Goal: Task Accomplishment & Management: Manage account settings

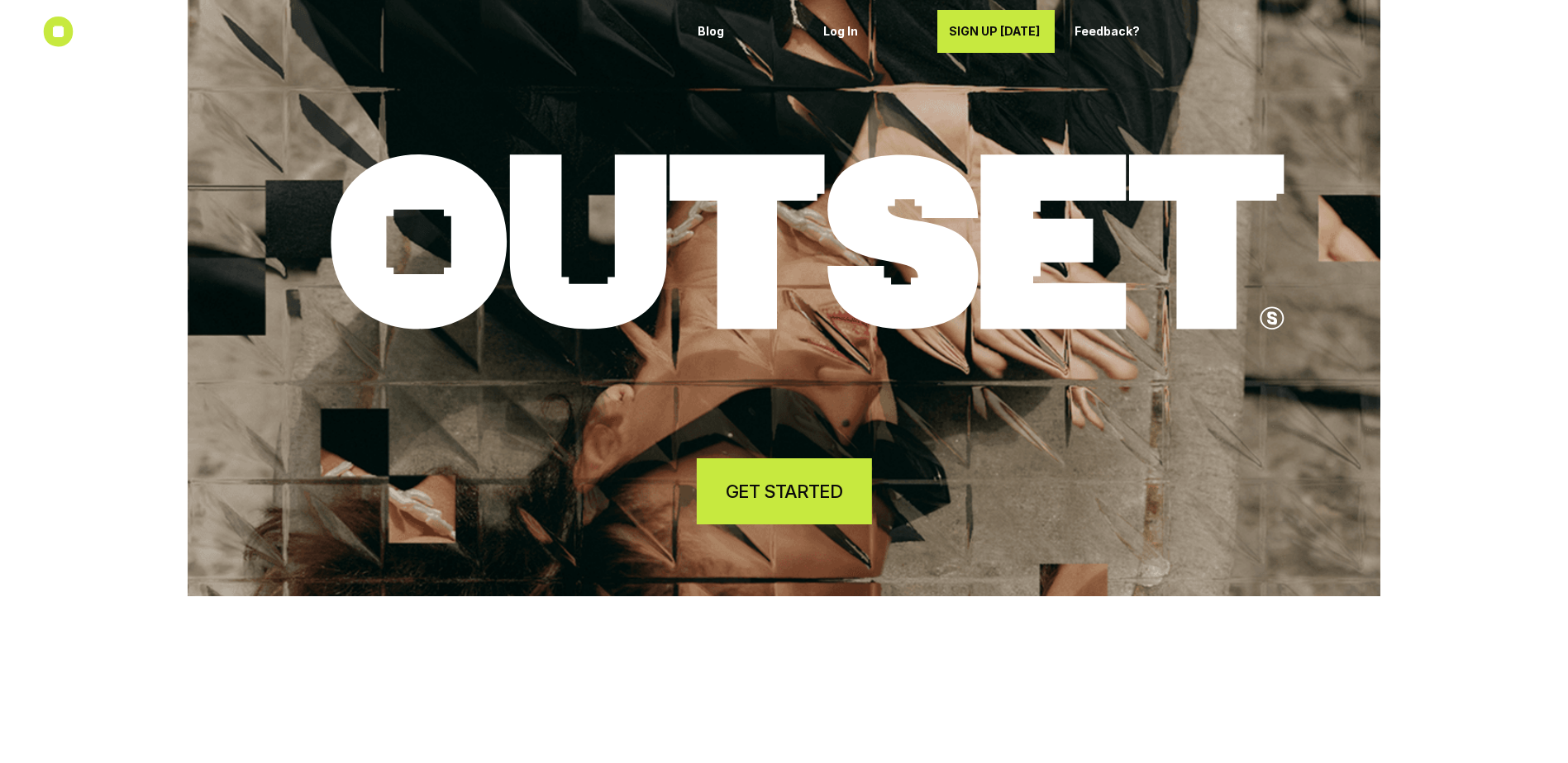
click at [766, 481] on h4 "GET STARTED" at bounding box center [783, 491] width 116 height 25
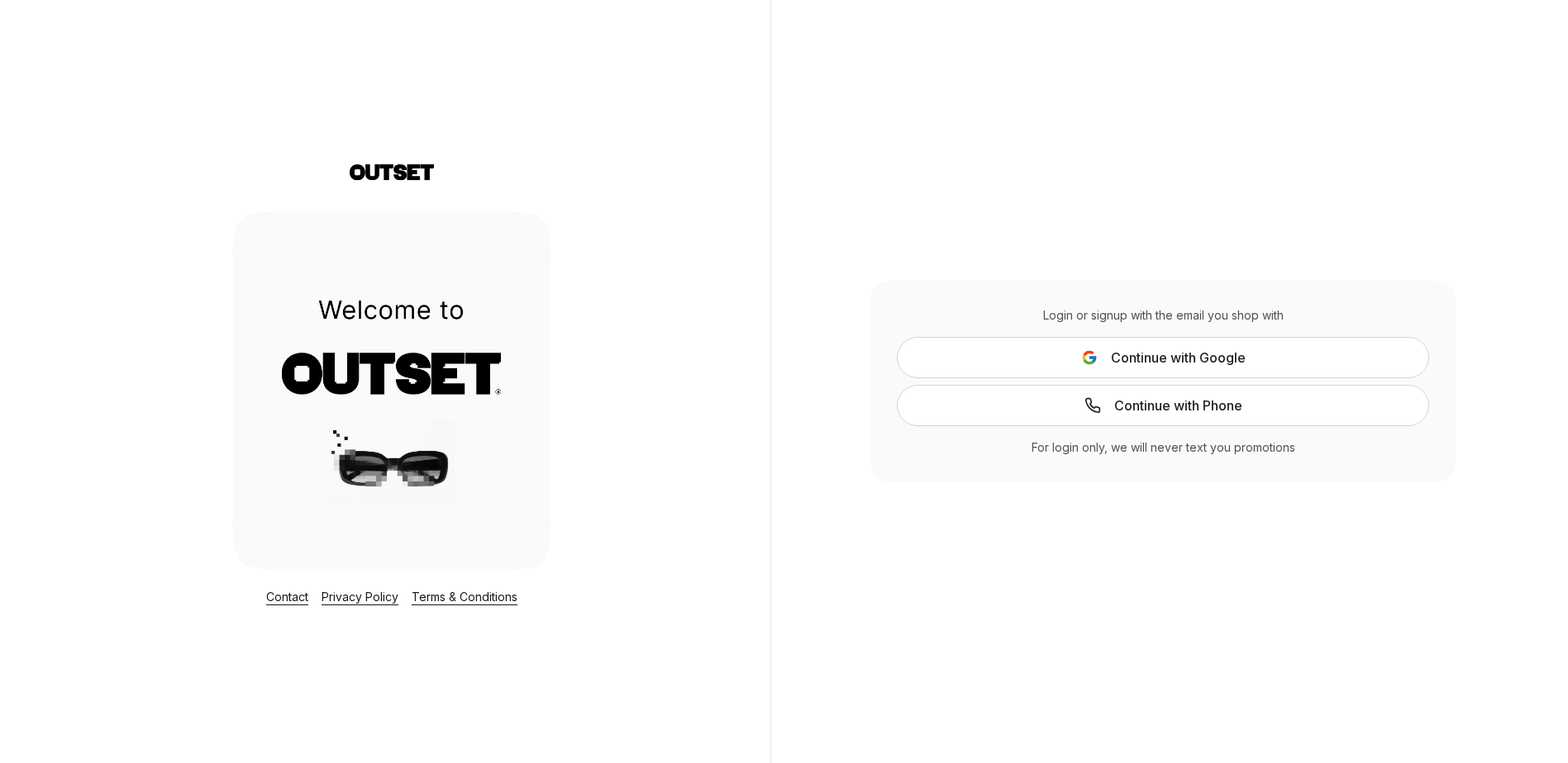
click at [961, 372] on button "Continue with Google" at bounding box center [1162, 358] width 532 height 41
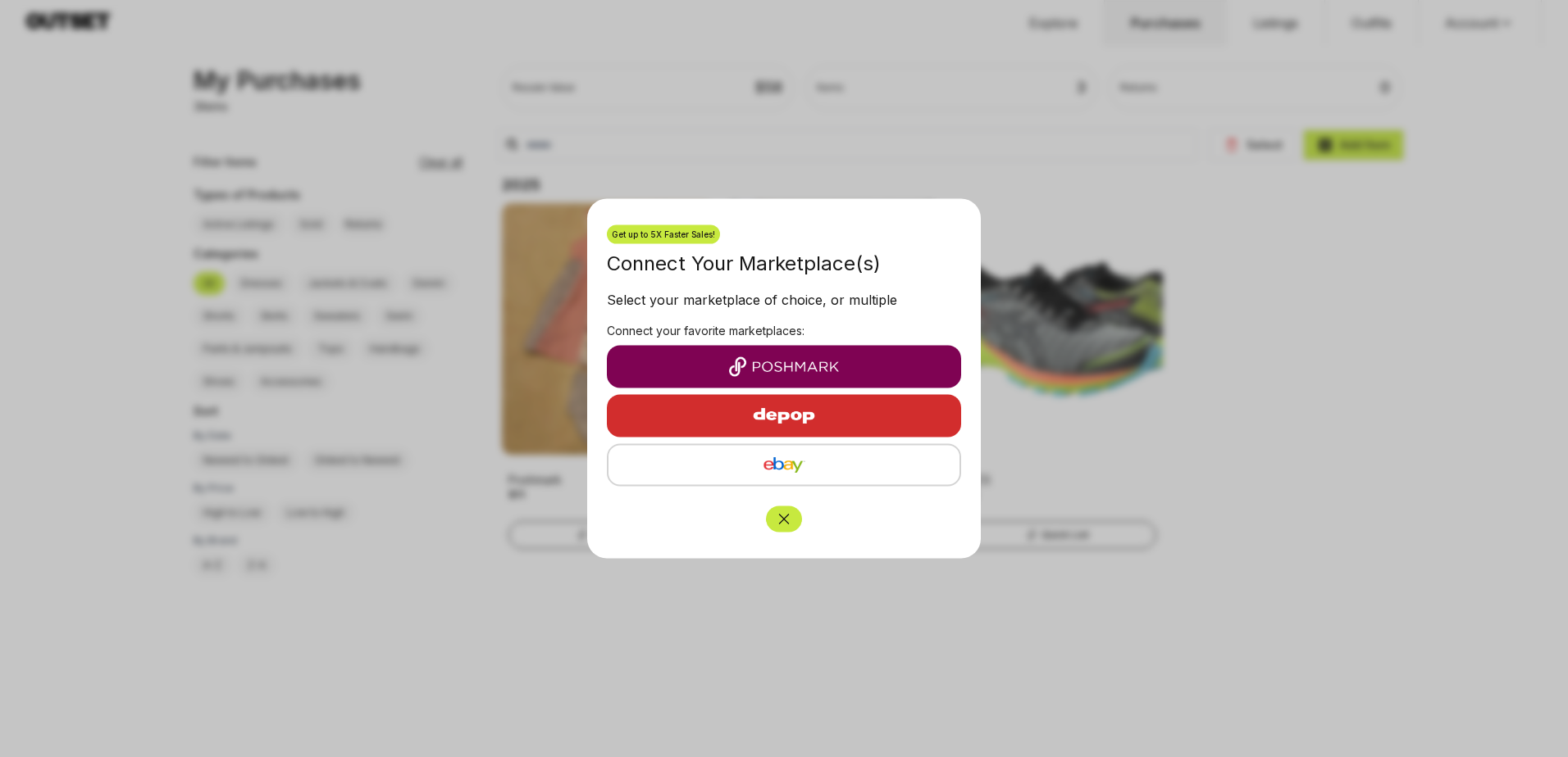
click at [829, 461] on img "button" at bounding box center [784, 465] width 325 height 20
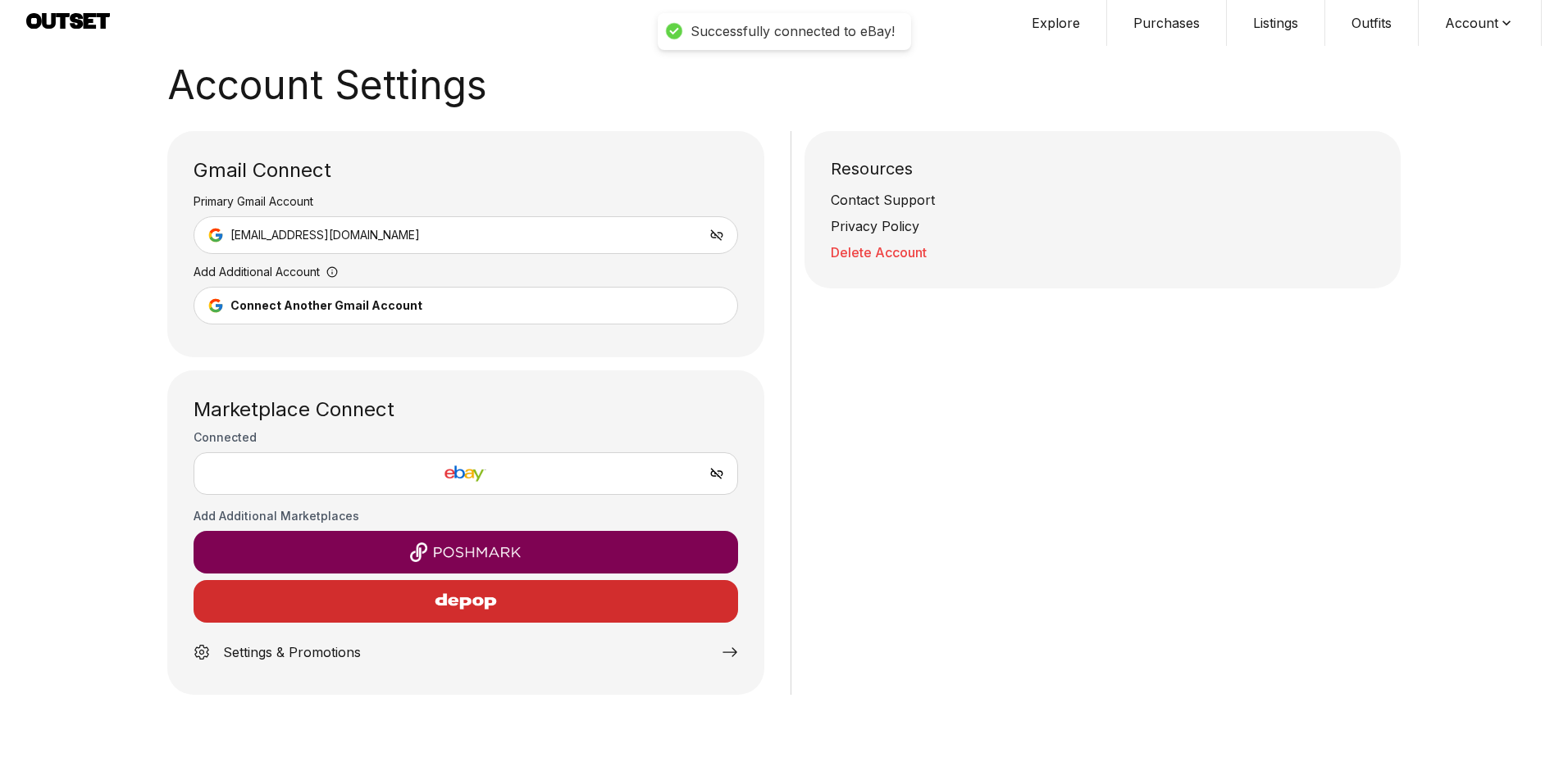
click at [254, 230] on span "[EMAIL_ADDRESS][DOMAIN_NAME]" at bounding box center [325, 235] width 190 height 17
click at [481, 475] on img at bounding box center [465, 473] width 516 height 20
click at [1264, 18] on button "Listings" at bounding box center [1276, 22] width 98 height 46
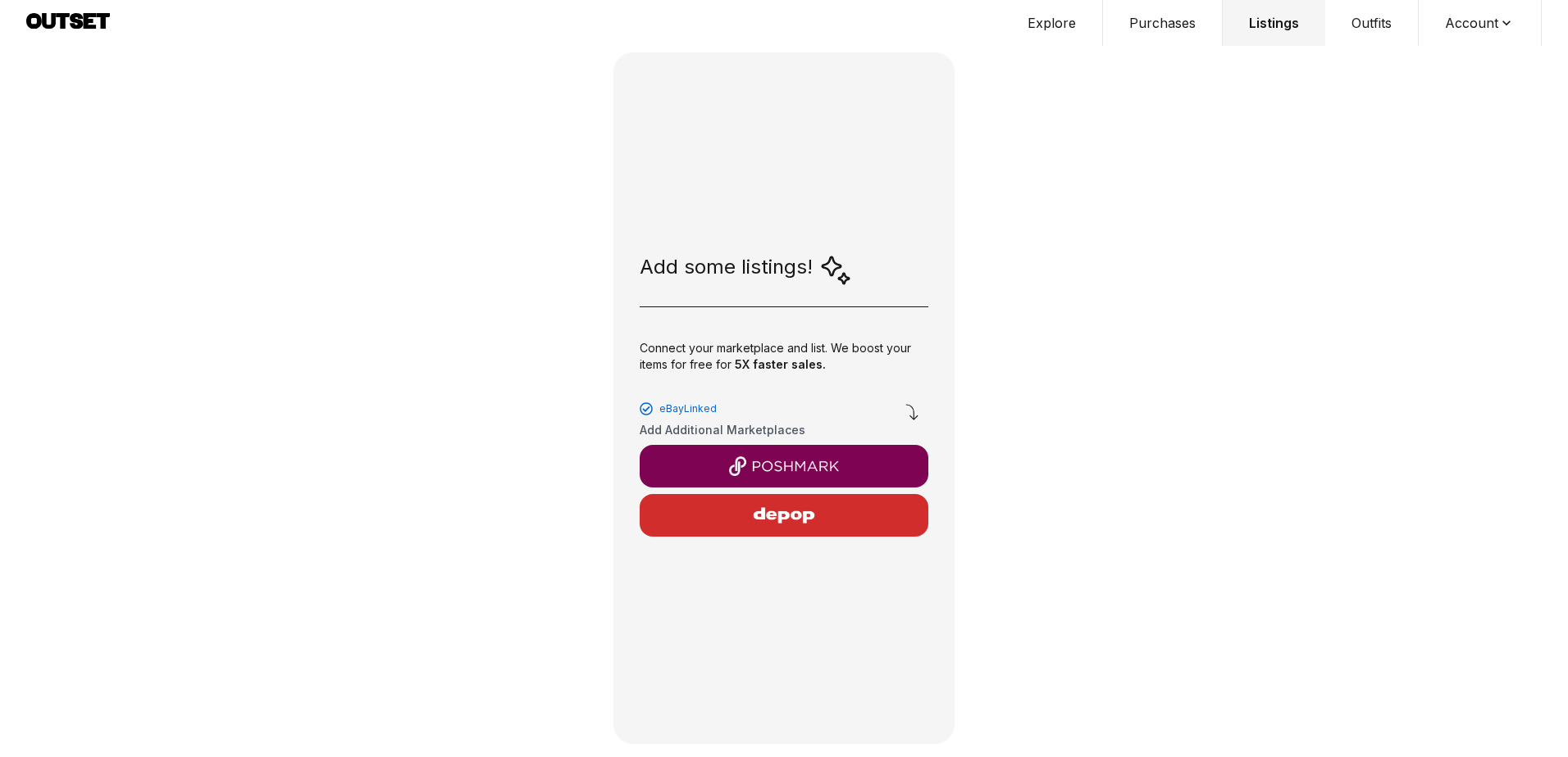
click at [755, 465] on img "button" at bounding box center [784, 466] width 262 height 20
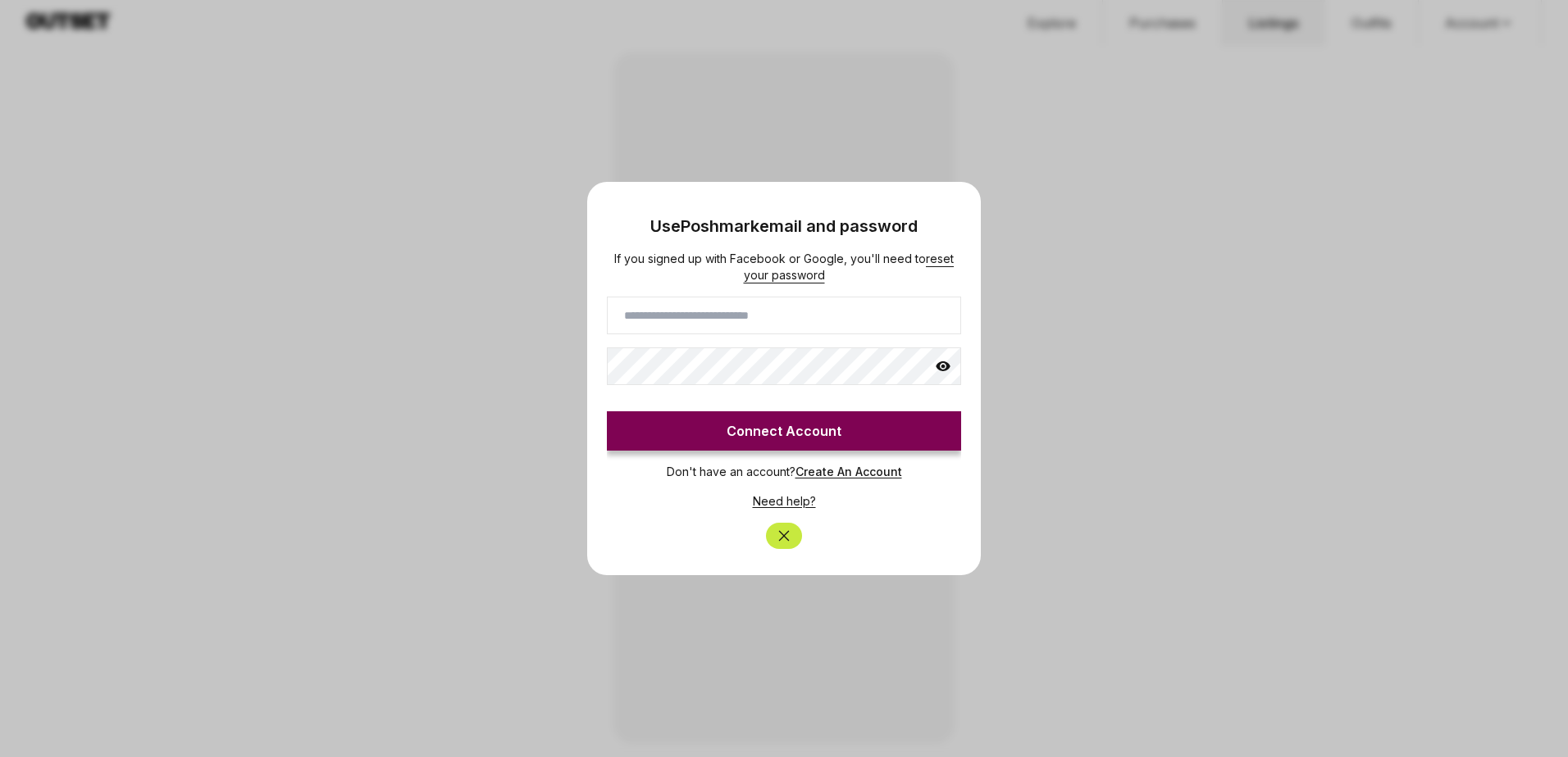
click at [788, 534] on icon "Close" at bounding box center [784, 537] width 17 height 17
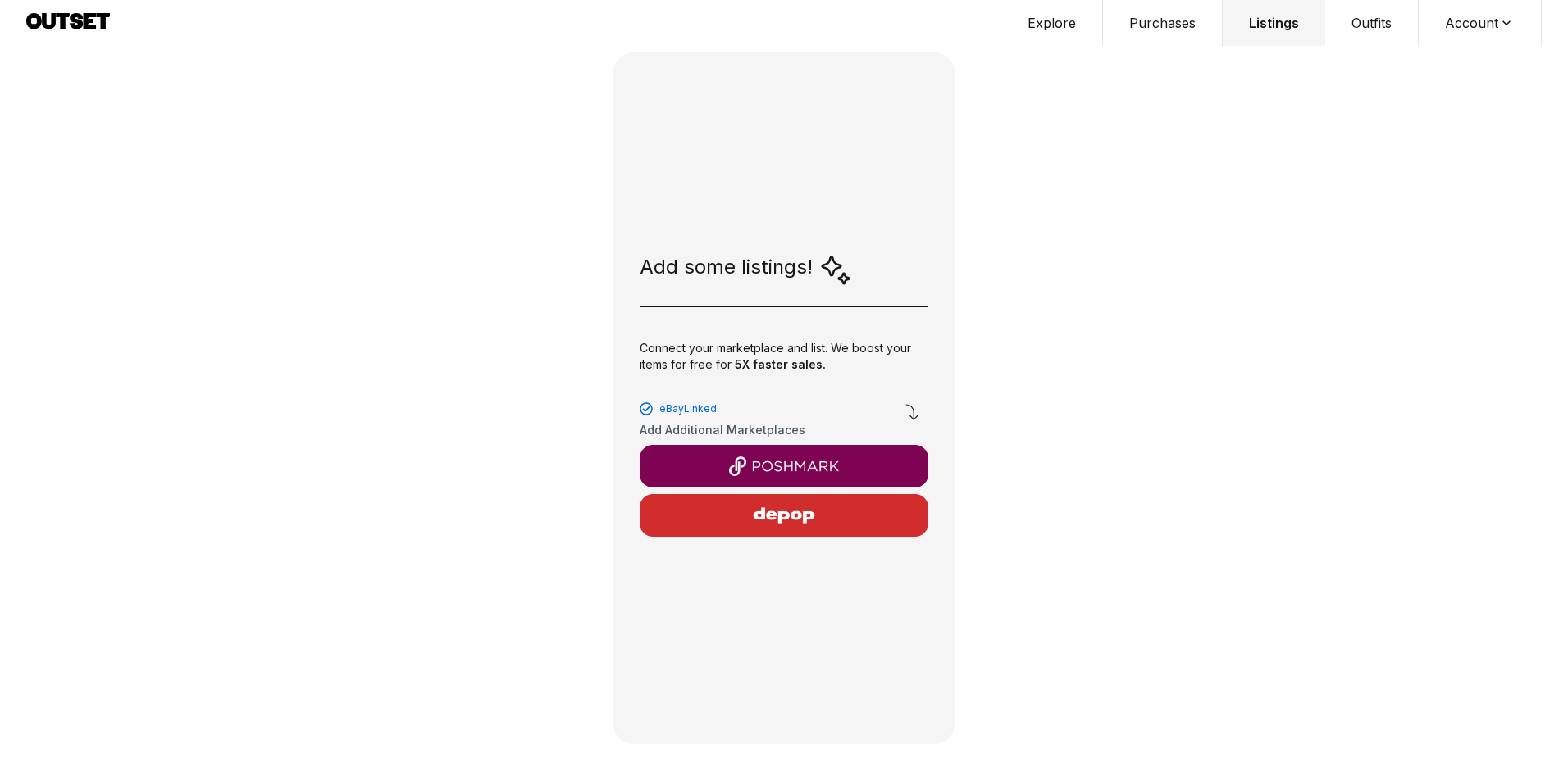
click at [787, 514] on img "button" at bounding box center [784, 515] width 143 height 39
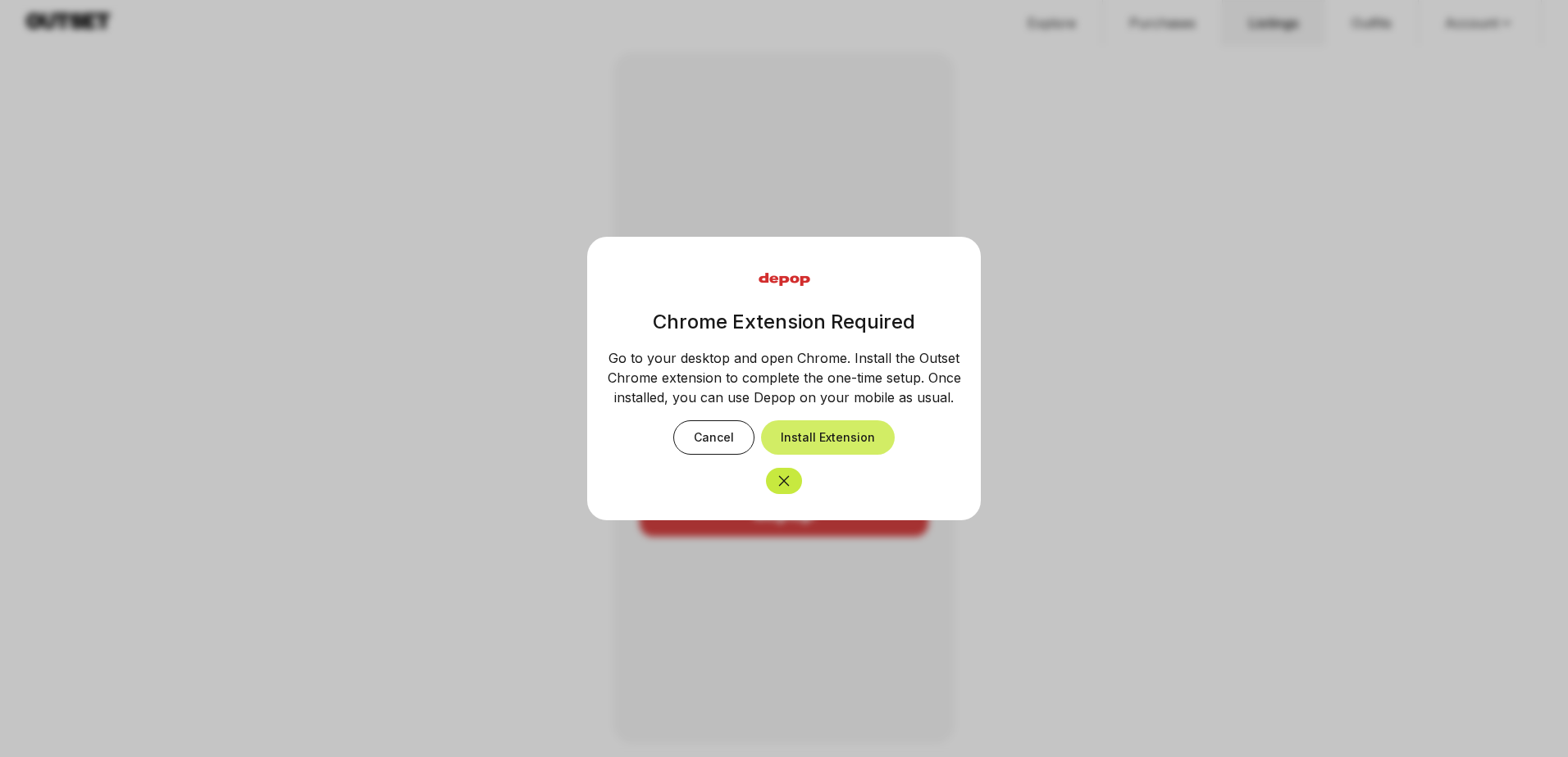
click at [821, 440] on button "Install Extension" at bounding box center [827, 437] width 134 height 35
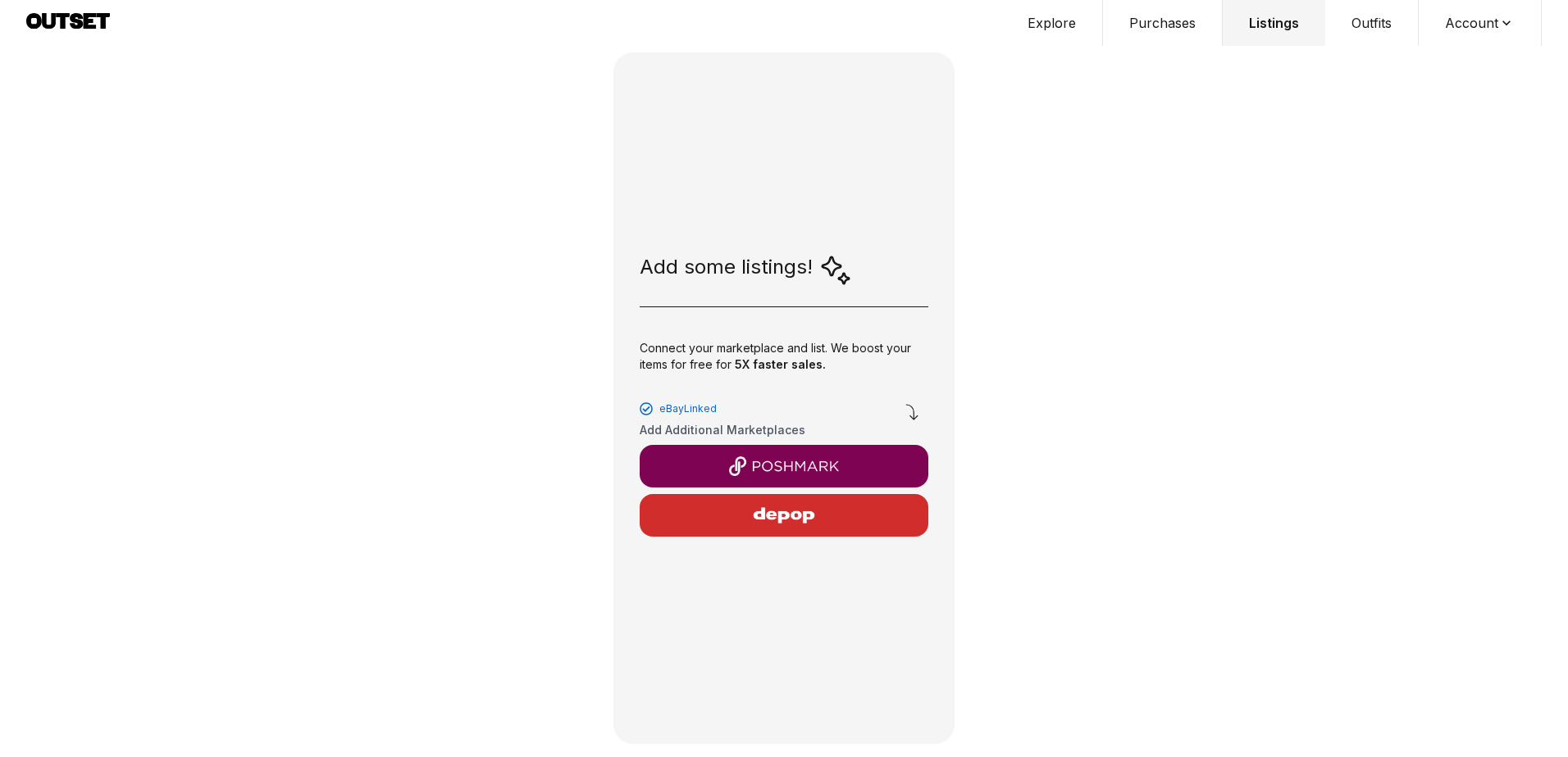
click at [768, 464] on img "button" at bounding box center [784, 466] width 262 height 20
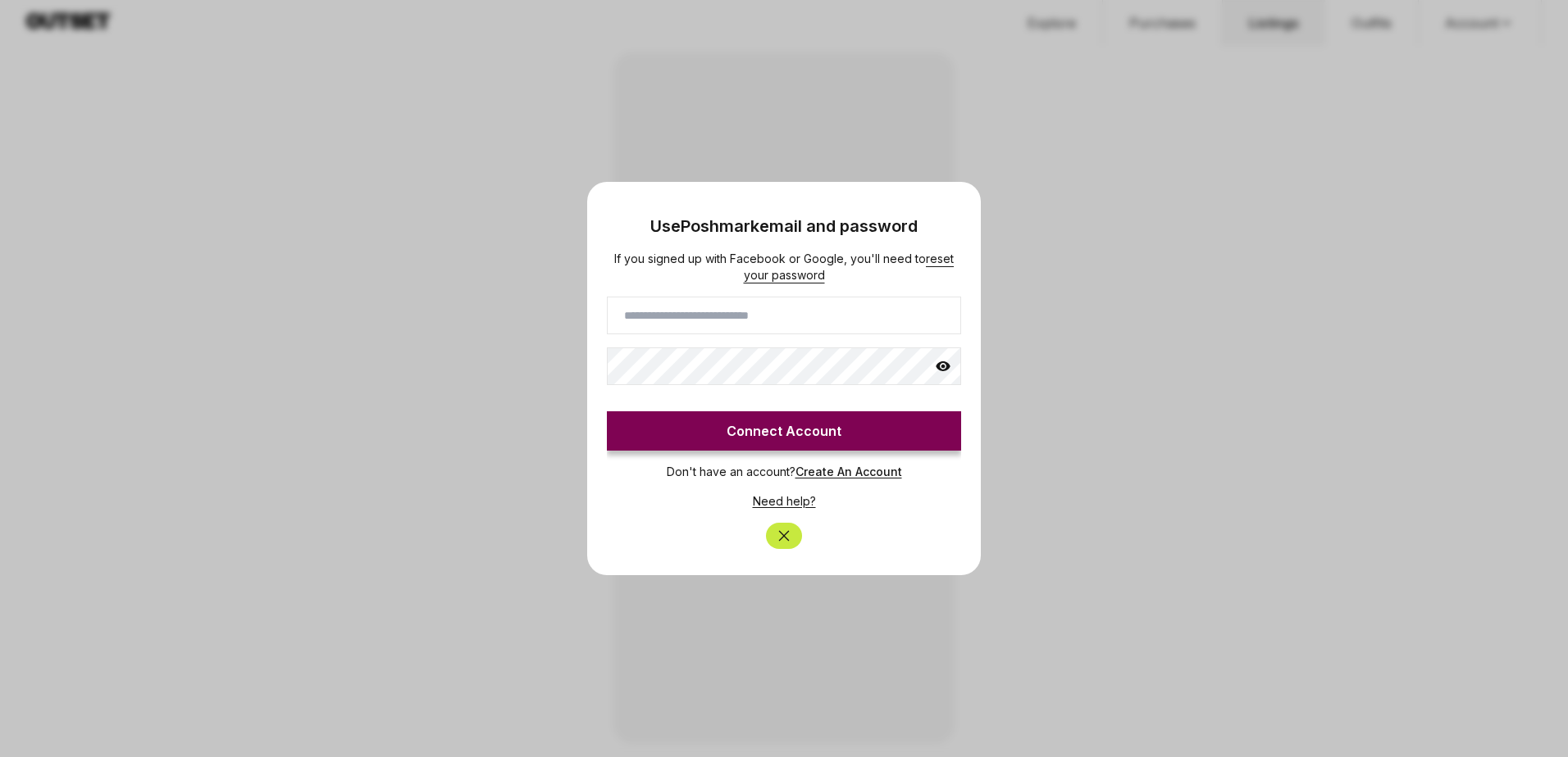
click at [788, 538] on icon "Close" at bounding box center [784, 537] width 17 height 17
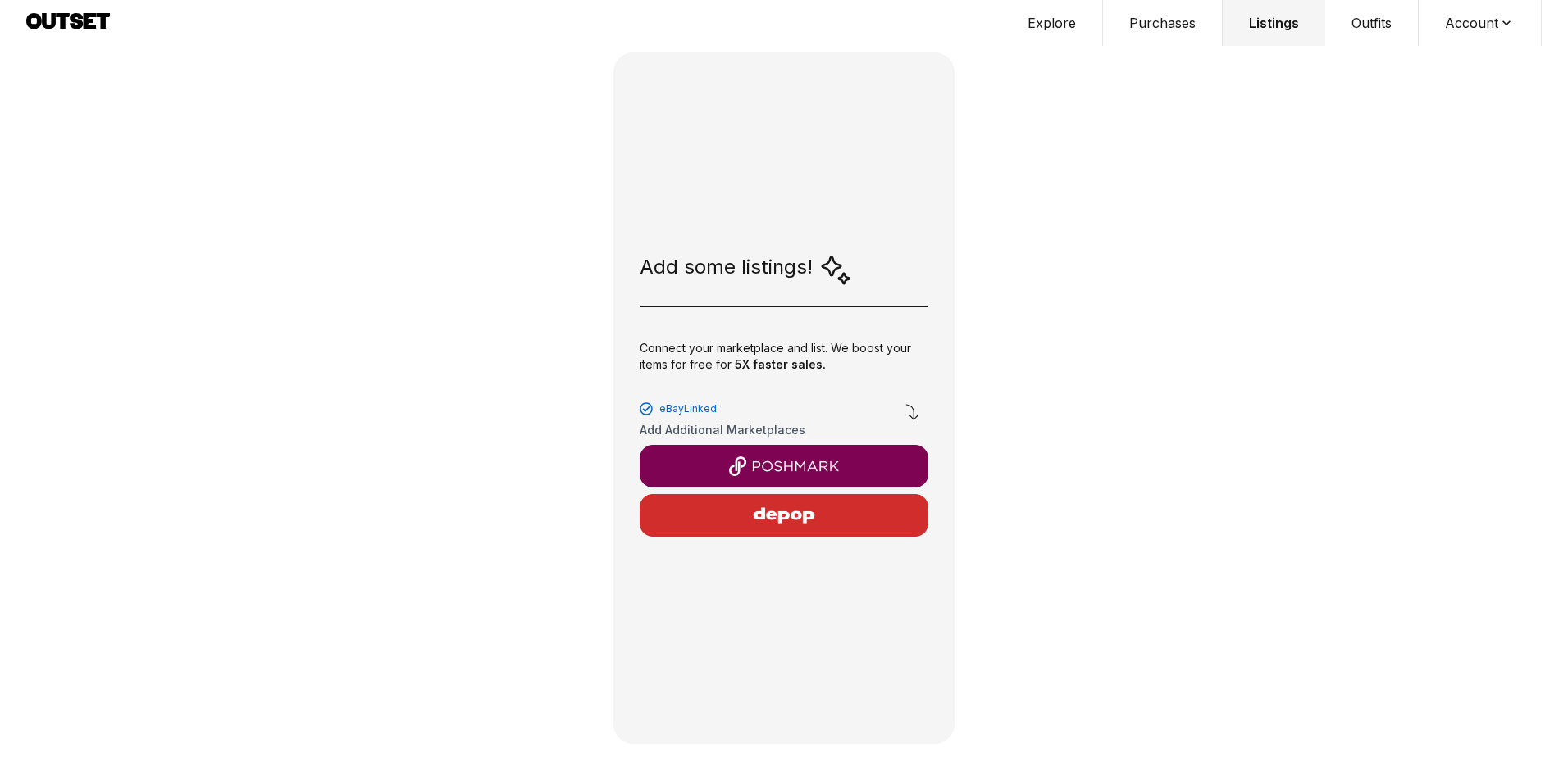
click at [1469, 20] on button "Account" at bounding box center [1480, 22] width 123 height 46
click at [1437, 47] on span "Profile" at bounding box center [1469, 54] width 145 height 30
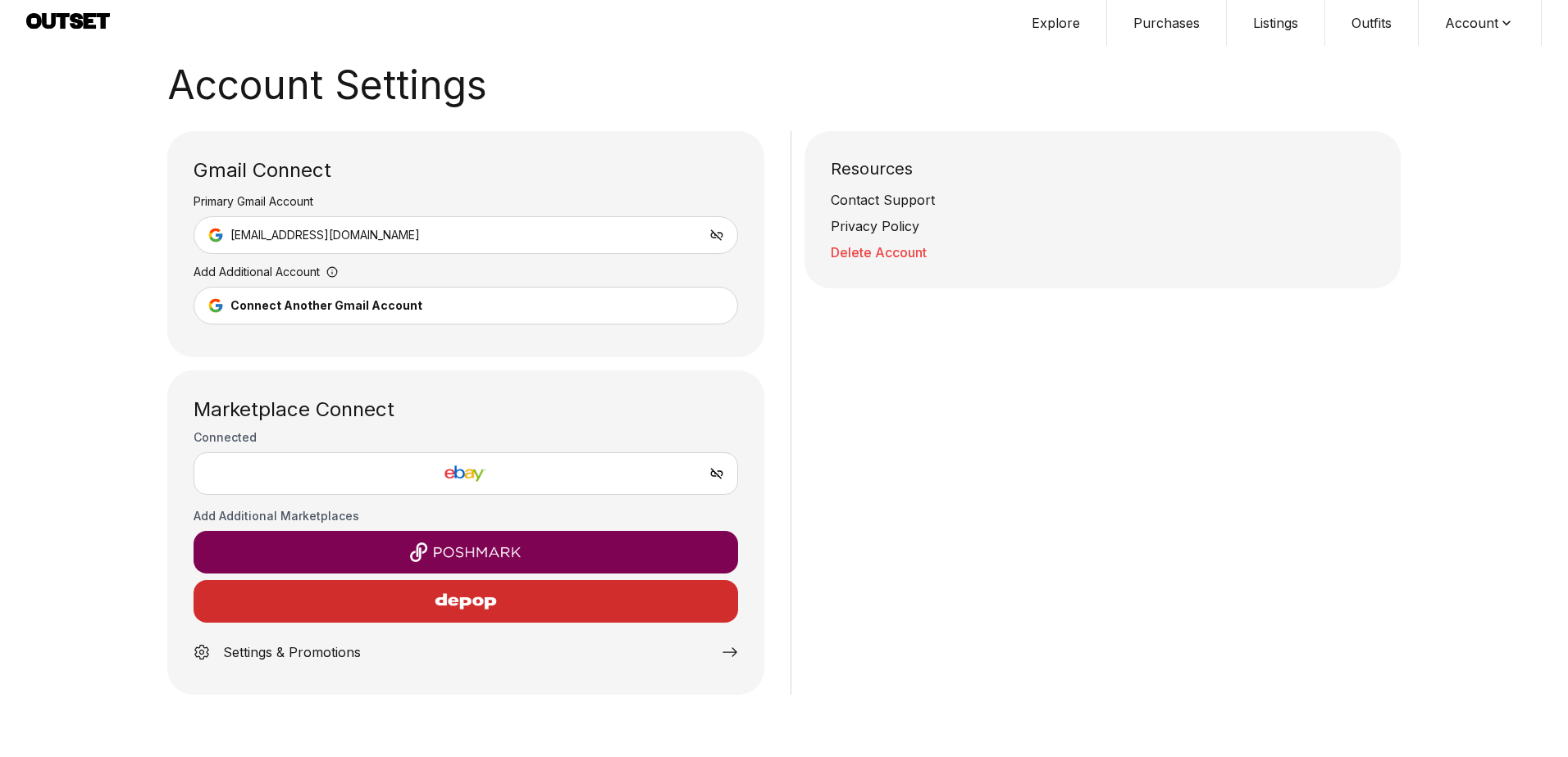
click at [284, 546] on img "button" at bounding box center [465, 552] width 518 height 20
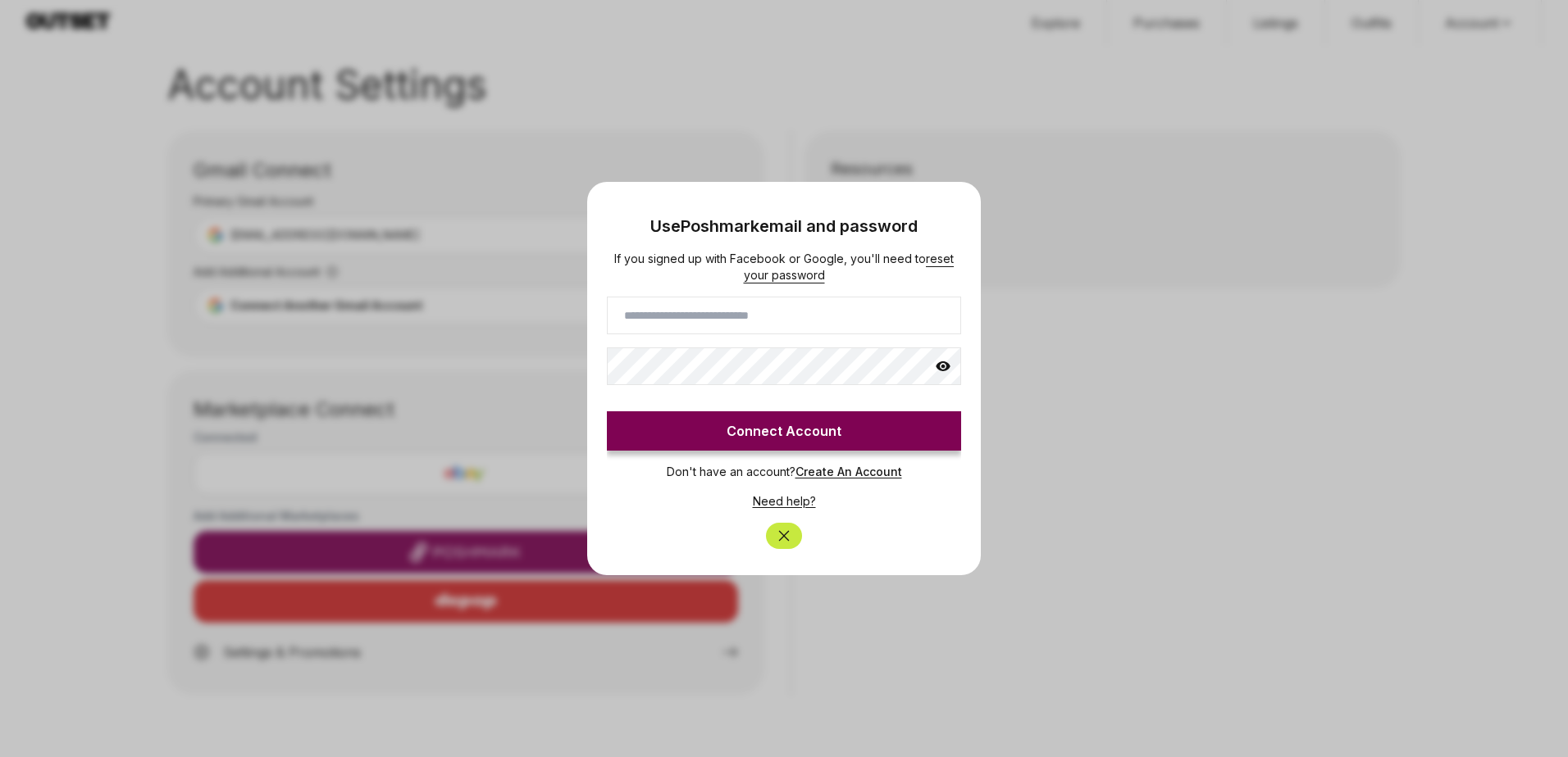
click at [698, 325] on input at bounding box center [784, 315] width 354 height 37
type input "**********"
click at [734, 428] on button "Connect Account" at bounding box center [784, 431] width 354 height 39
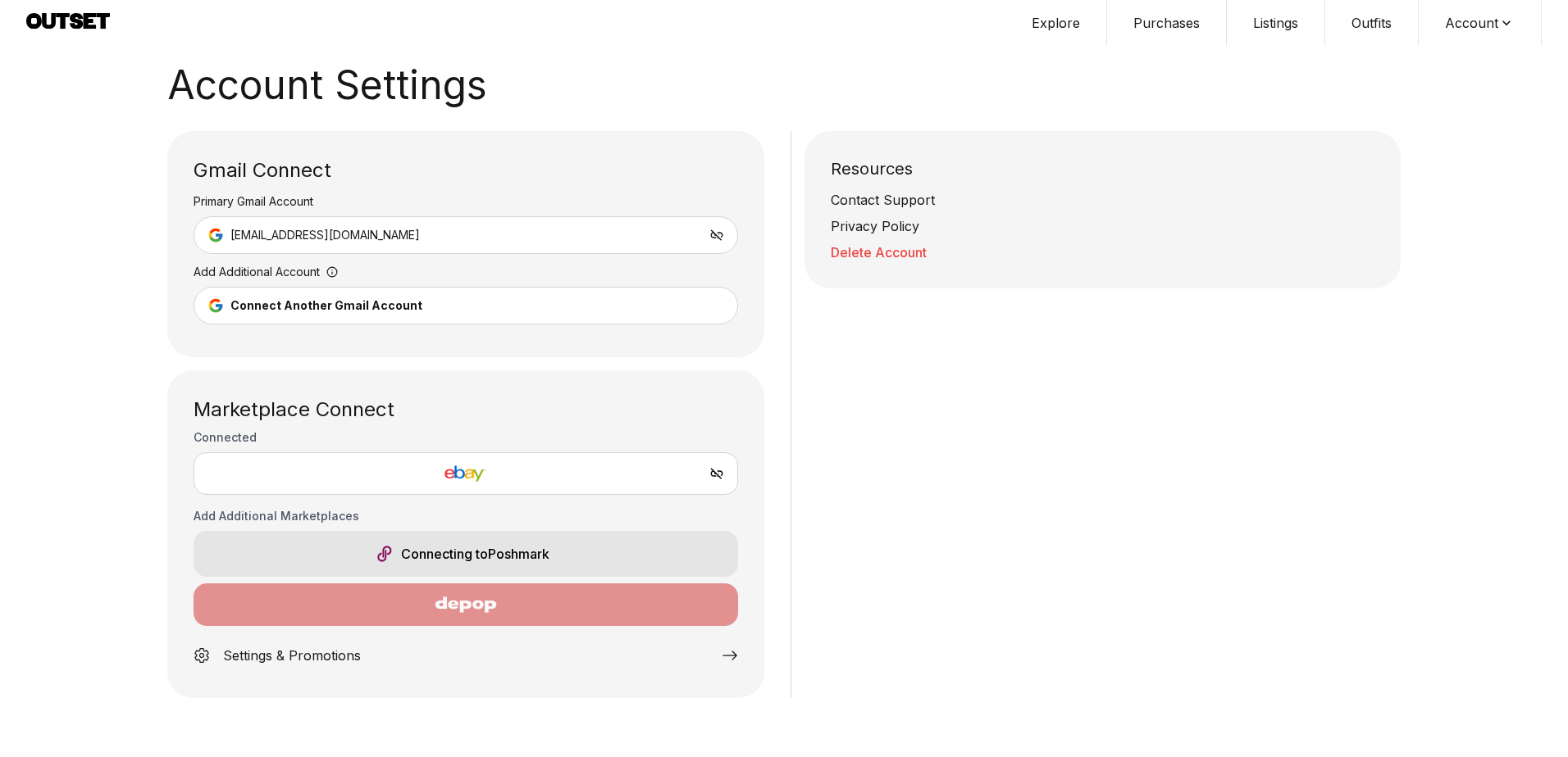
click at [901, 253] on button "Delete Account" at bounding box center [1103, 252] width 544 height 20
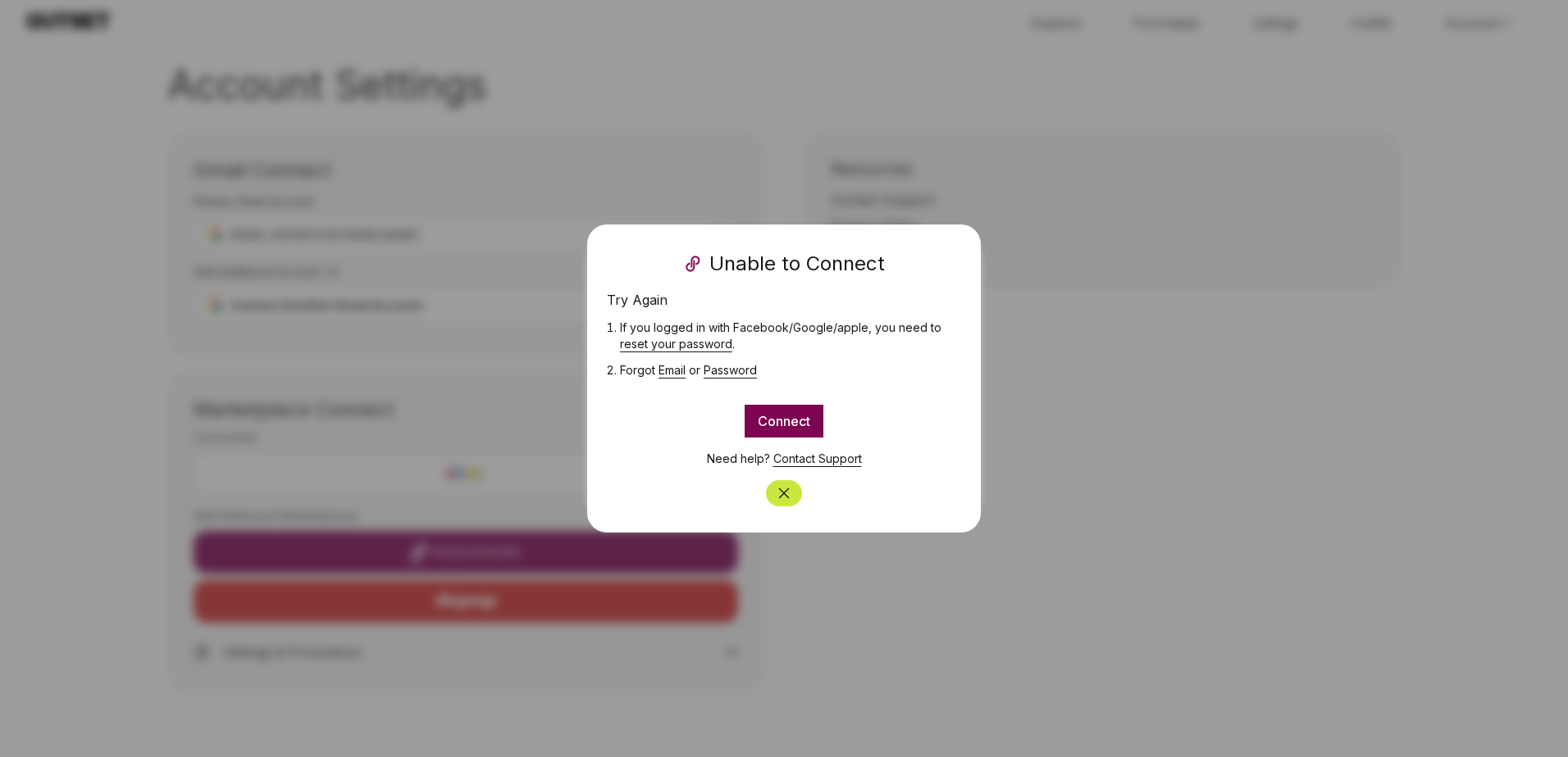
click at [781, 498] on icon "Close" at bounding box center [784, 494] width 17 height 17
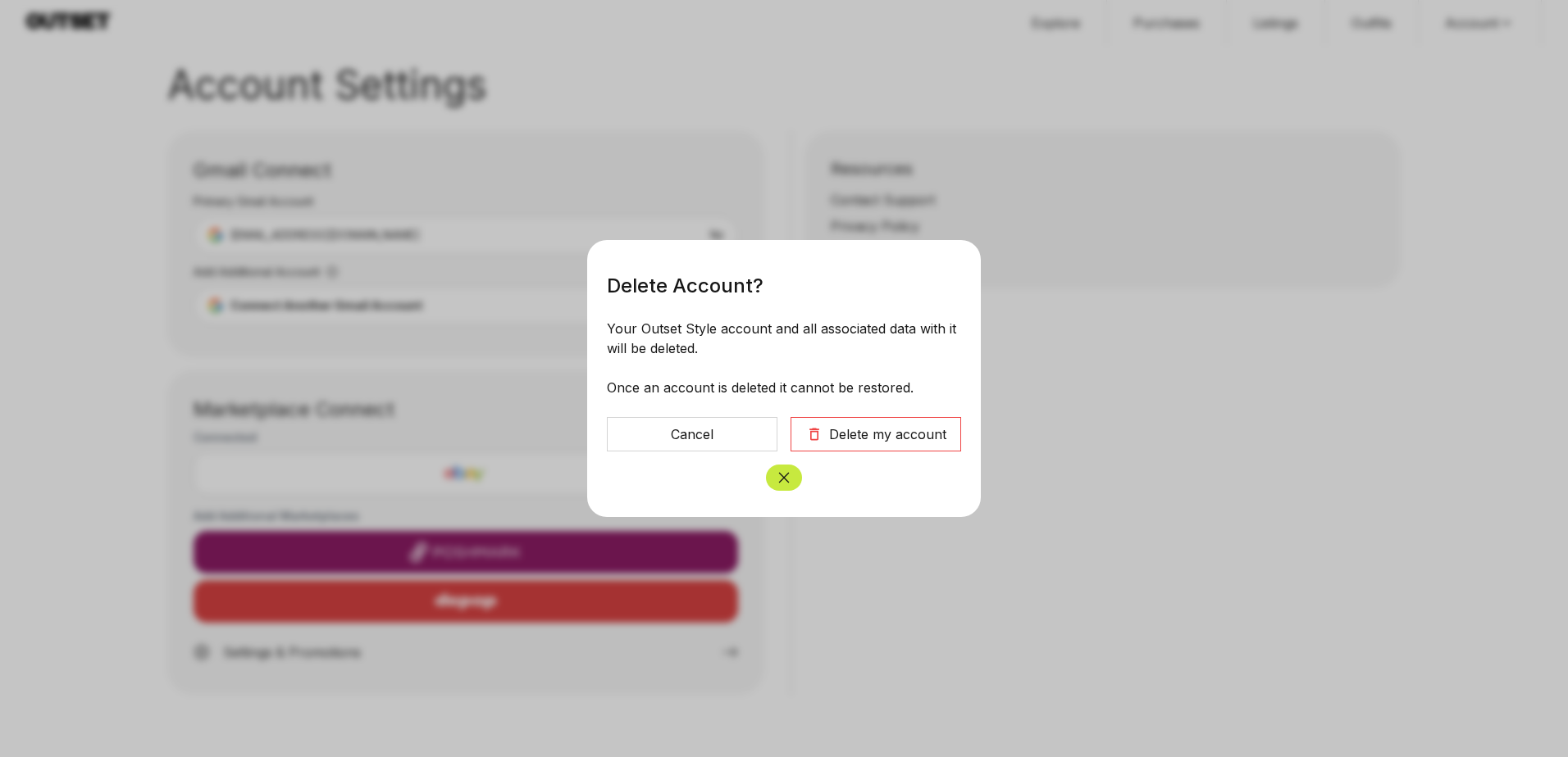
click at [849, 442] on div "Delete my account" at bounding box center [888, 434] width 118 height 20
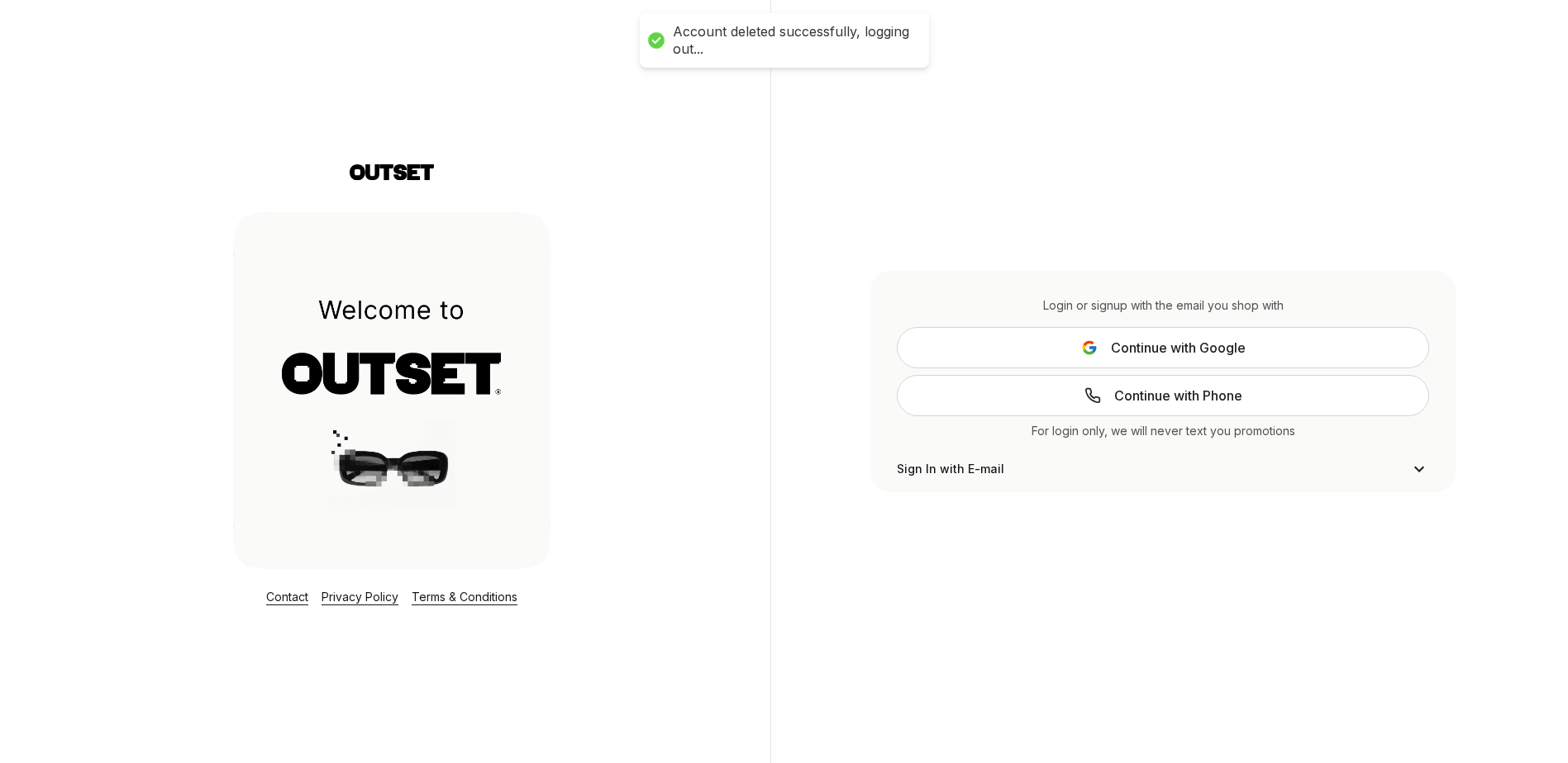
type input "**********"
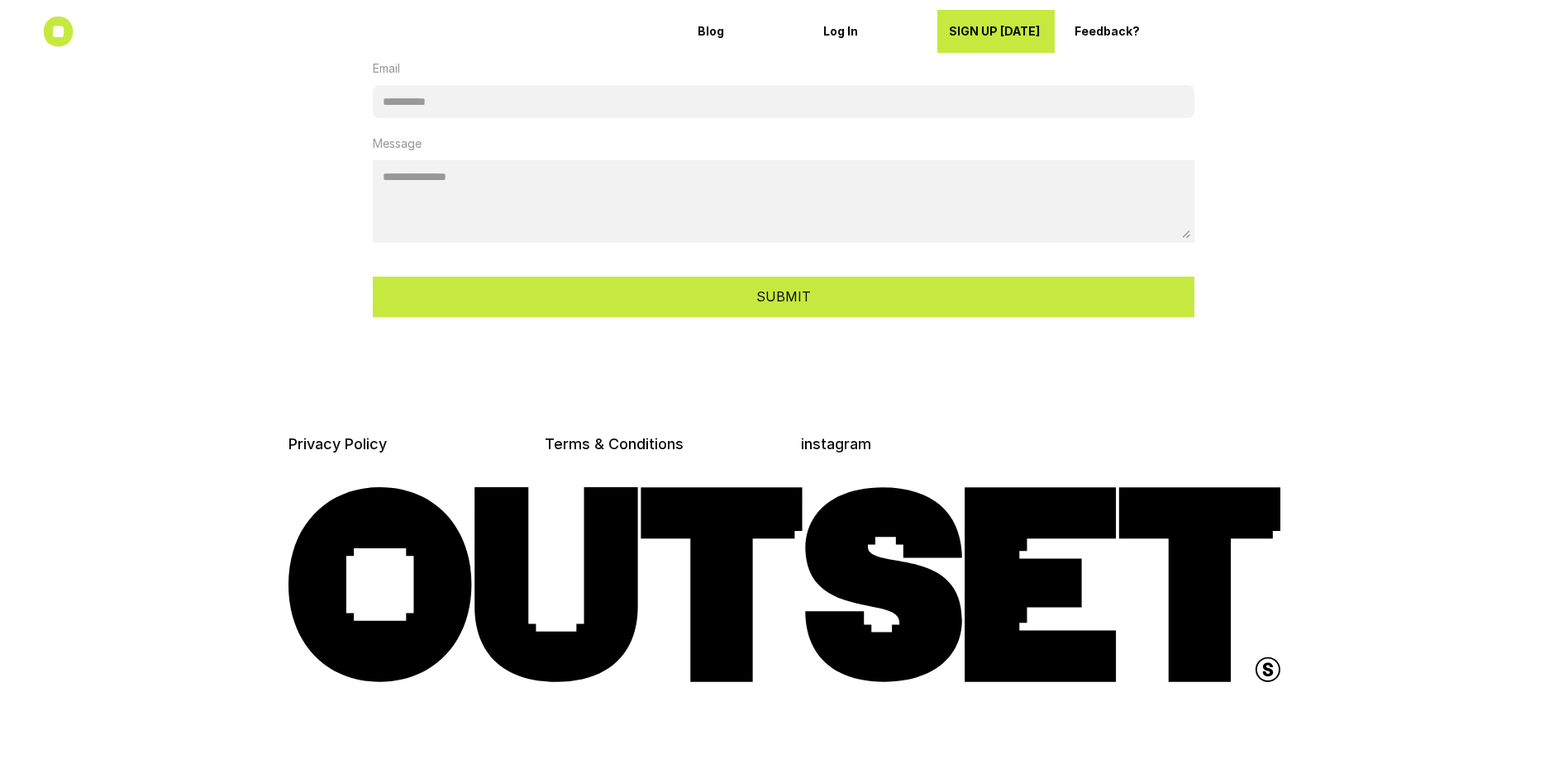
scroll to position [4491, 0]
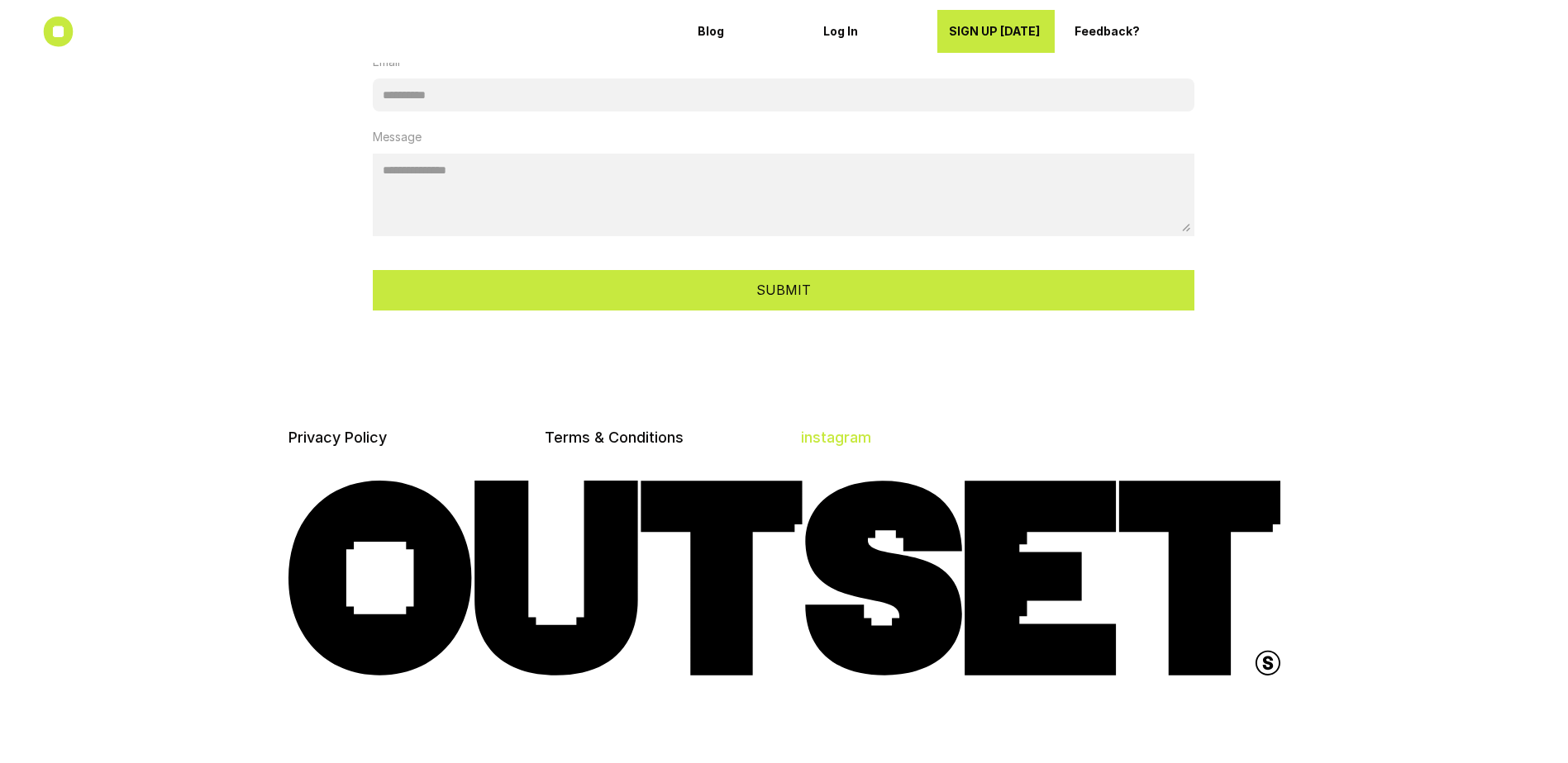
click at [833, 433] on link "instagram" at bounding box center [836, 437] width 71 height 17
